Goal: Information Seeking & Learning: Learn about a topic

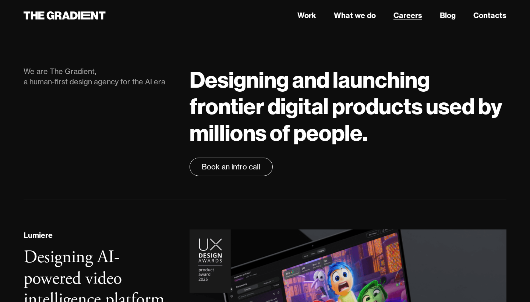
click at [412, 16] on link "Careers" at bounding box center [408, 15] width 29 height 11
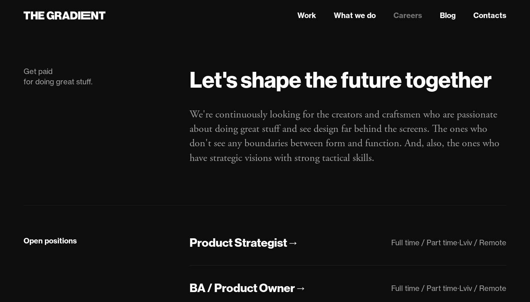
scroll to position [146, 0]
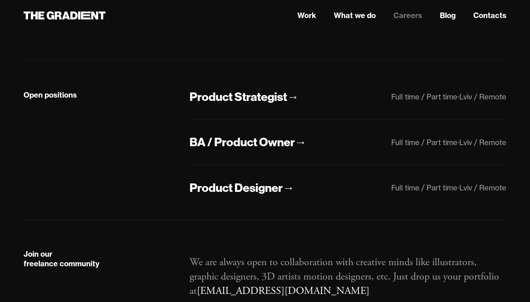
click at [256, 88] on div "Open positions Product Strategist → Full time / Part time · Lviv / Remote BA / …" at bounding box center [265, 140] width 483 height 160
click at [251, 95] on div "Product Strategist" at bounding box center [239, 96] width 98 height 15
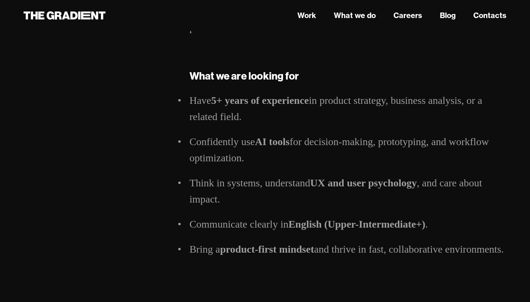
scroll to position [1243, 0]
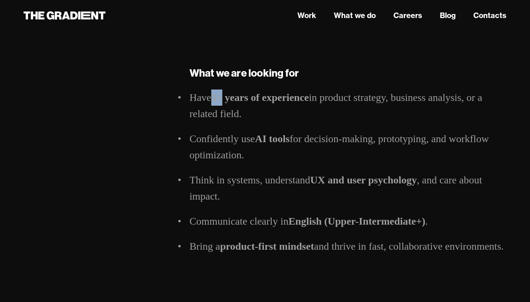
drag, startPoint x: 212, startPoint y: 96, endPoint x: 222, endPoint y: 96, distance: 10.3
click at [222, 96] on li "Have 5+ years of experience in product strategy, business analysis, or a relate…" at bounding box center [348, 105] width 317 height 32
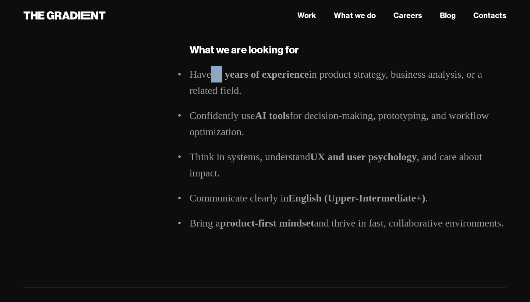
scroll to position [1268, 0]
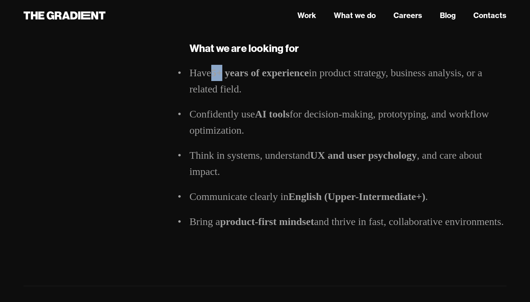
drag, startPoint x: 258, startPoint y: 112, endPoint x: 296, endPoint y: 112, distance: 37.2
click at [296, 112] on li "Confidently use AI tools for decision-making, prototyping, and workflow optimiz…" at bounding box center [348, 122] width 317 height 32
click at [217, 112] on li "Confidently use AI tools for decision-making, prototyping, and workflow optimiz…" at bounding box center [348, 122] width 317 height 32
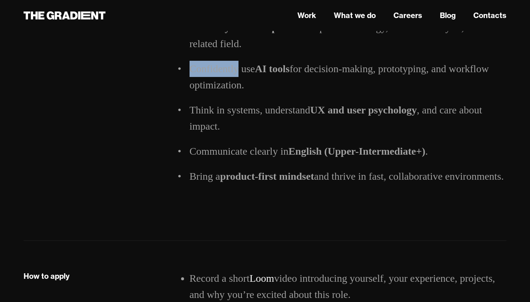
scroll to position [1313, 0]
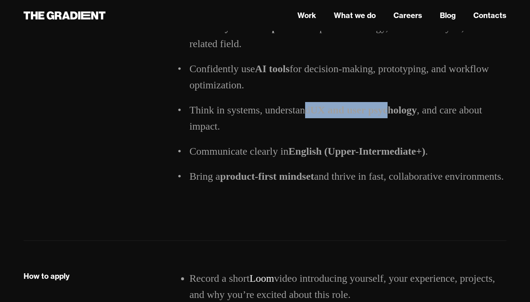
drag, startPoint x: 306, startPoint y: 106, endPoint x: 389, endPoint y: 106, distance: 83.2
click at [389, 106] on li "Think in systems, understand UX and user psychology , and care about impact." at bounding box center [348, 118] width 317 height 32
drag, startPoint x: 425, startPoint y: 107, endPoint x: 313, endPoint y: 101, distance: 112.4
click at [313, 102] on li "Think in systems, understand UX and user psychology , and care about impact." at bounding box center [348, 118] width 317 height 32
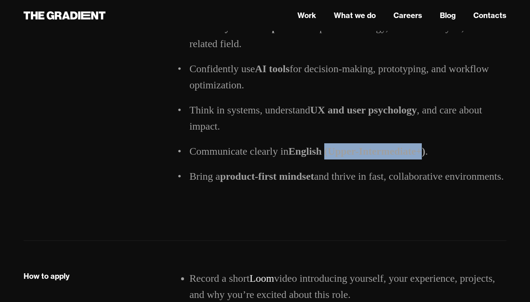
drag, startPoint x: 328, startPoint y: 150, endPoint x: 423, endPoint y: 149, distance: 94.2
click at [423, 149] on strong "English (Upper-Intermediate+)" at bounding box center [357, 150] width 137 height 11
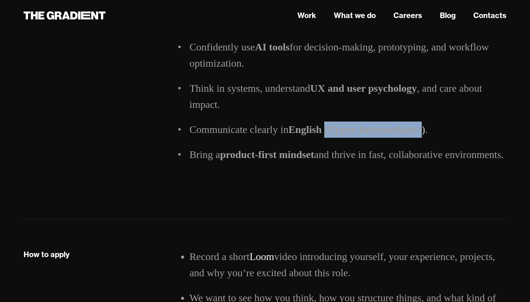
scroll to position [1336, 0]
click at [343, 162] on li "Bring a product-first mindset and thrive in fast, collaborative environments." at bounding box center [348, 154] width 317 height 16
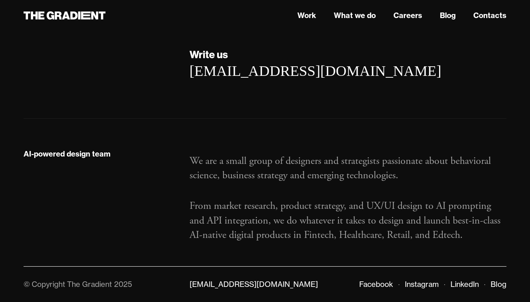
scroll to position [1667, 0]
click at [80, 15] on icon at bounding box center [79, 15] width 2 height 8
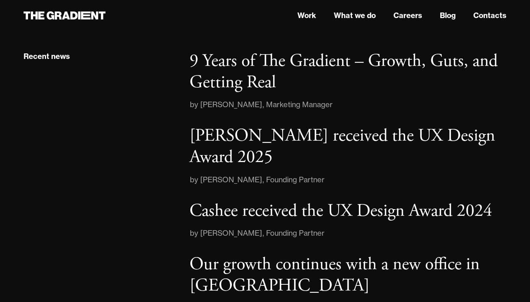
scroll to position [1033, 0]
